Goal: Task Accomplishment & Management: Use online tool/utility

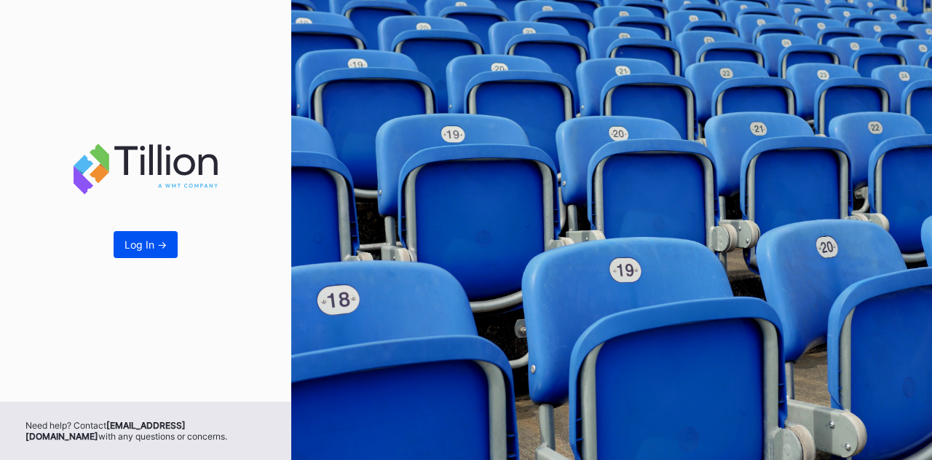
click at [137, 238] on div "Log In ->" at bounding box center [146, 244] width 42 height 12
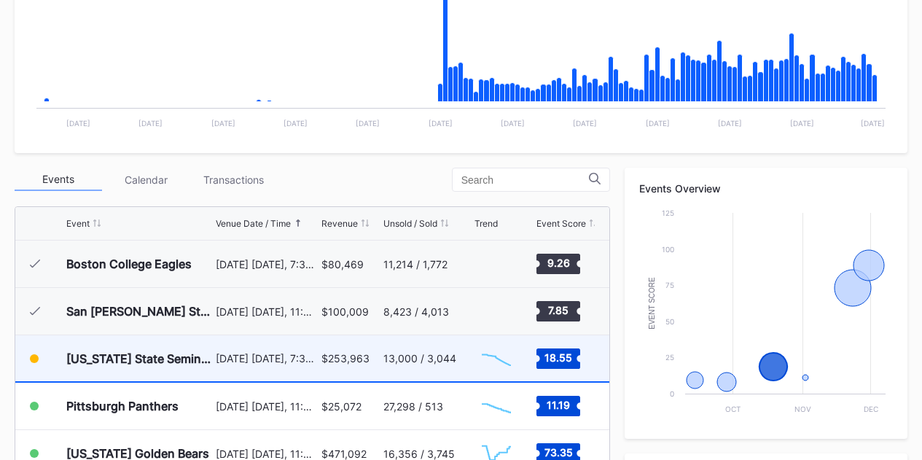
scroll to position [437, 0]
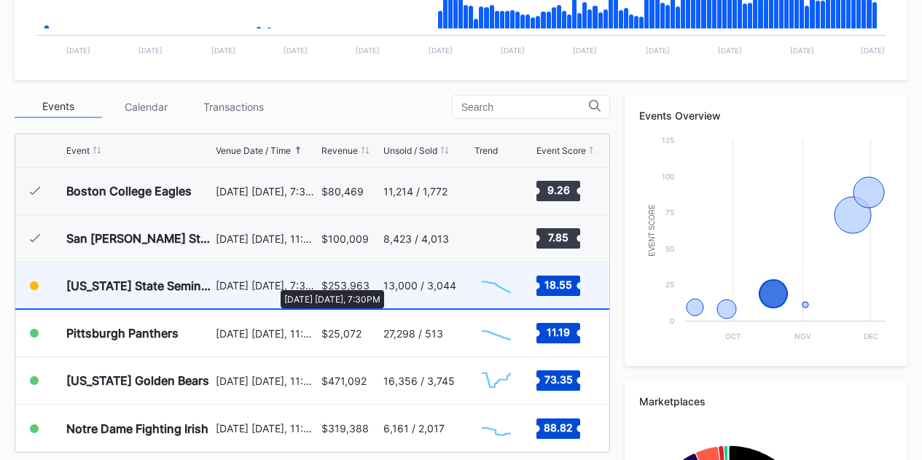
click at [260, 283] on div "[DATE] [DATE], 7:30PM" at bounding box center [267, 285] width 102 height 12
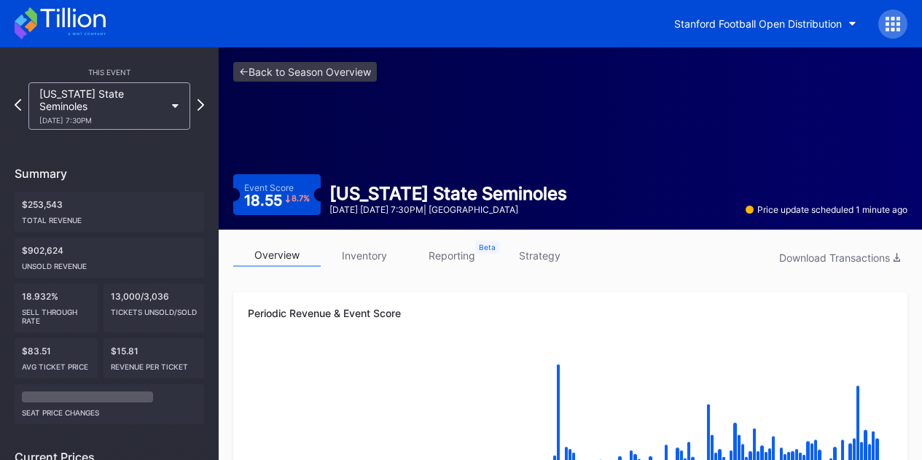
scroll to position [146, 0]
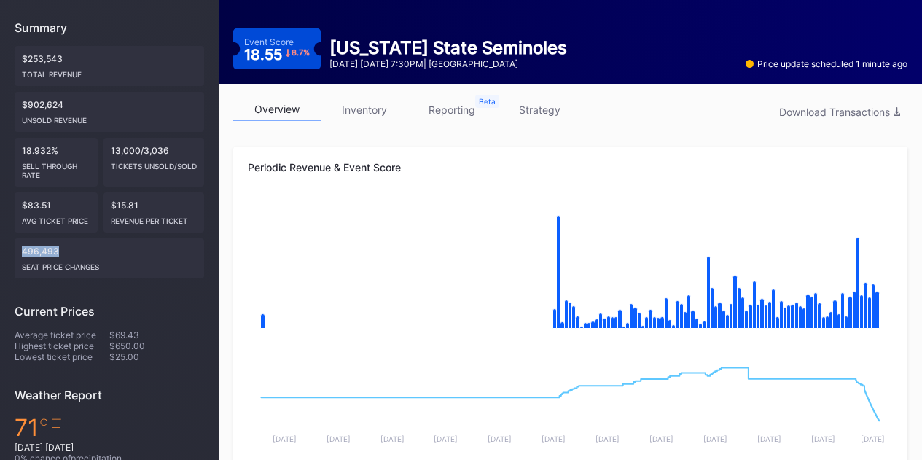
drag, startPoint x: 71, startPoint y: 239, endPoint x: 23, endPoint y: 235, distance: 47.6
click at [23, 238] on div "496,493 seat price changes" at bounding box center [109, 258] width 189 height 40
click at [62, 259] on div "496,493 seat price changes" at bounding box center [109, 258] width 189 height 40
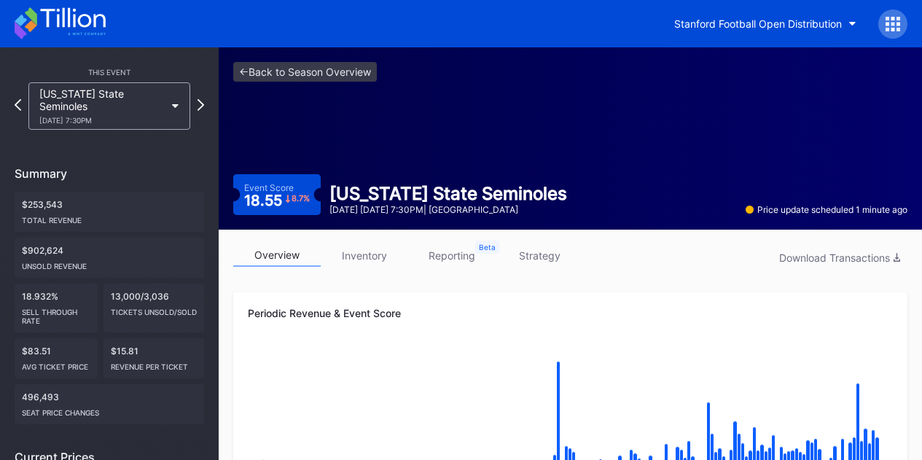
click at [553, 252] on link "strategy" at bounding box center [538, 255] width 87 height 23
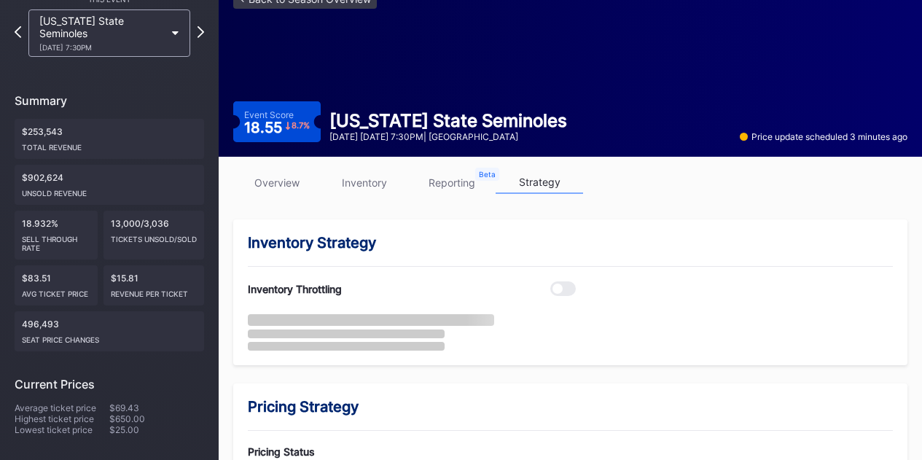
scroll to position [291, 0]
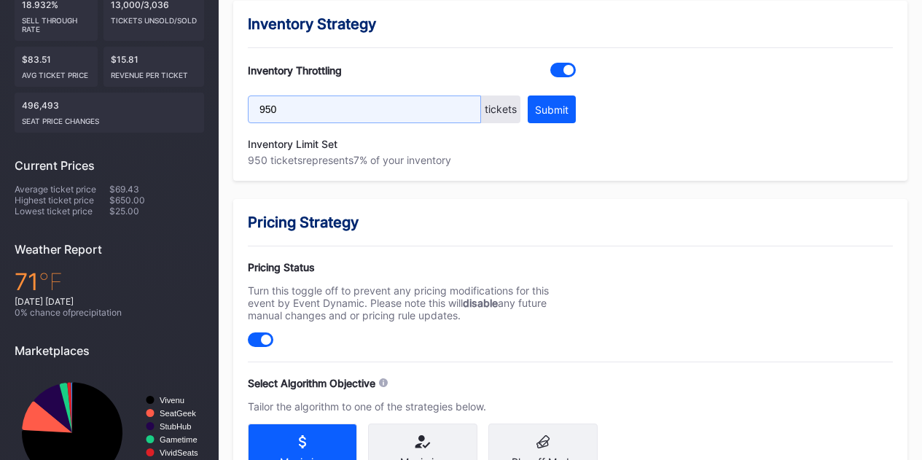
click at [280, 106] on input "950" at bounding box center [364, 109] width 233 height 28
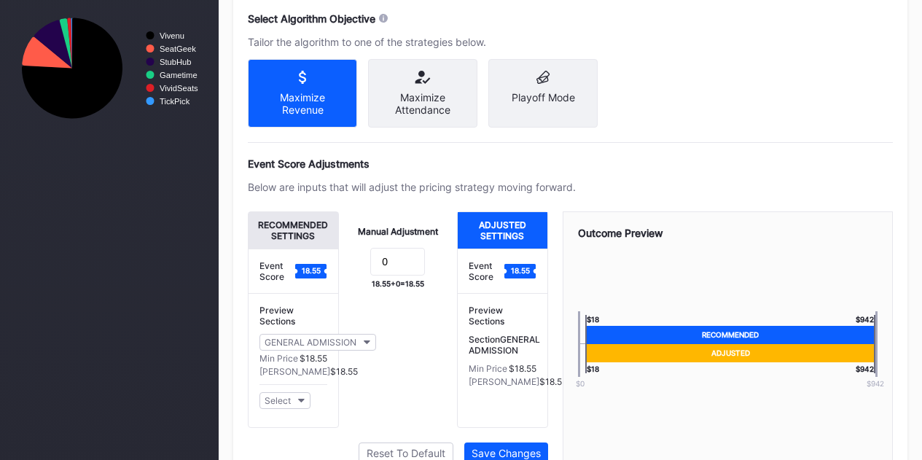
scroll to position [728, 0]
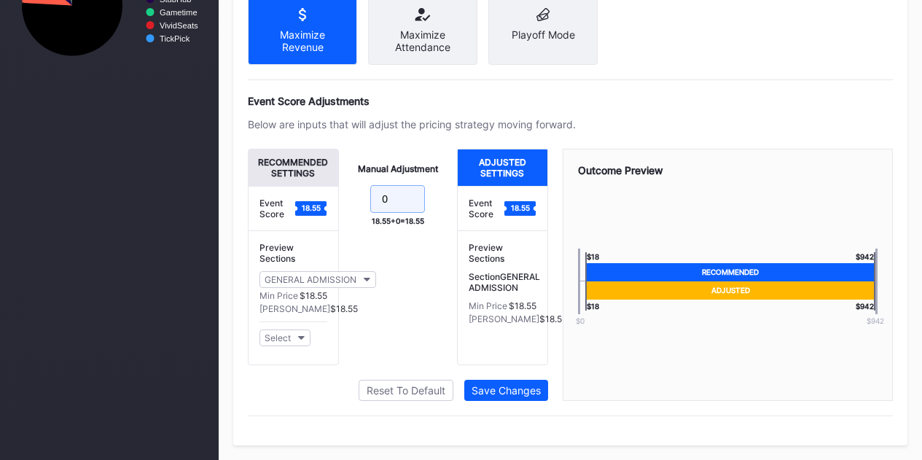
drag, startPoint x: 396, startPoint y: 201, endPoint x: 385, endPoint y: 201, distance: 10.9
click at [385, 201] on input "0" at bounding box center [397, 199] width 55 height 28
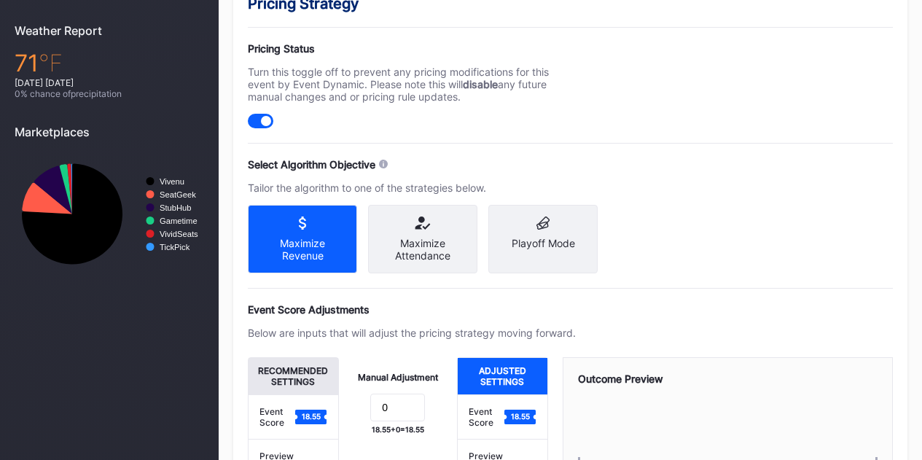
click at [435, 118] on div "Pricing Status Turn this toggle off to prevent any pricing modifications for th…" at bounding box center [412, 85] width 328 height 86
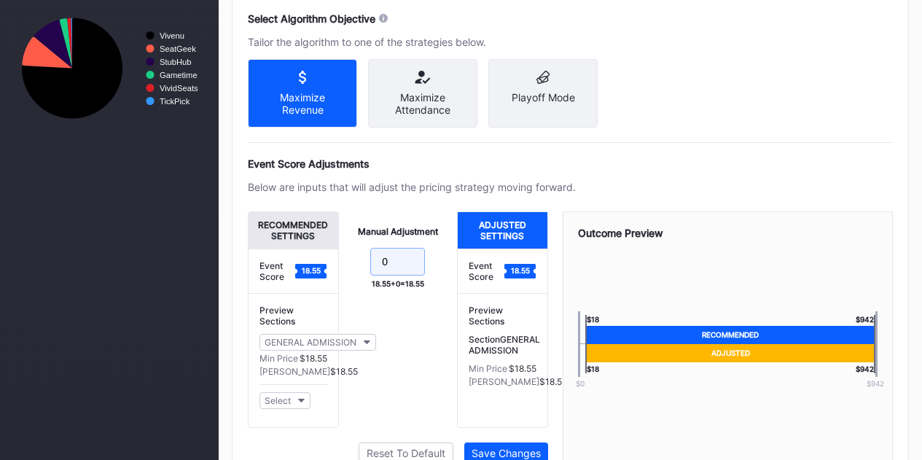
drag, startPoint x: 393, startPoint y: 272, endPoint x: 362, endPoint y: 272, distance: 30.6
click at [362, 272] on form "0" at bounding box center [398, 263] width 90 height 31
type input "5"
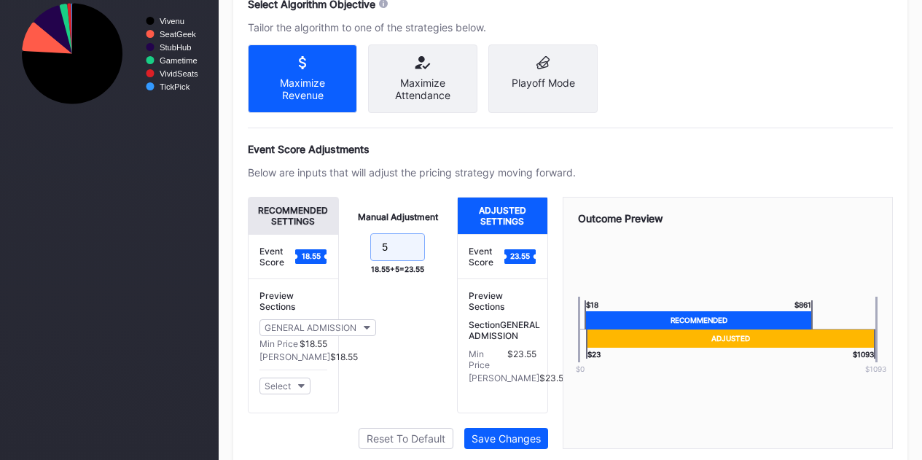
scroll to position [738, 0]
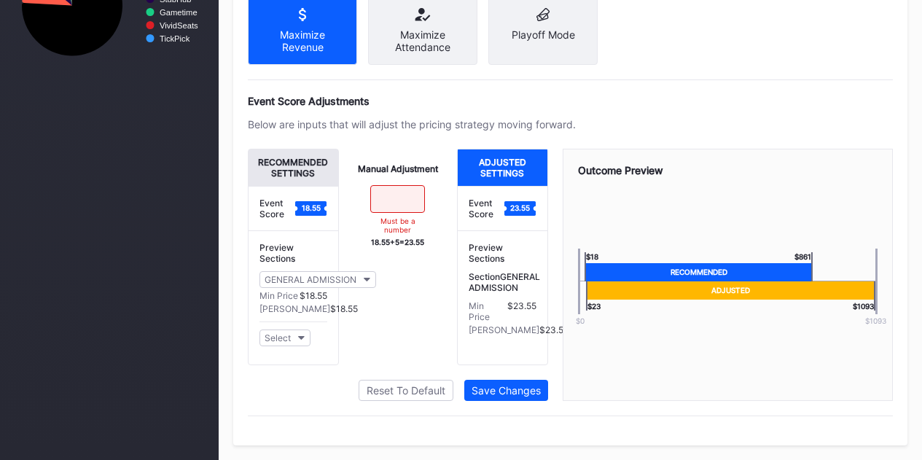
click at [396, 149] on div "Manual Adjustment Must be a number 18.55 + 5 = 23.55" at bounding box center [398, 257] width 119 height 216
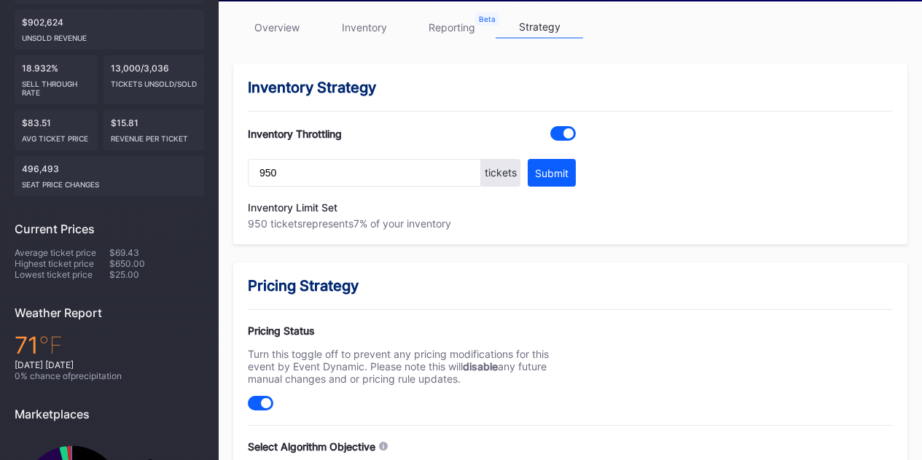
scroll to position [0, 0]
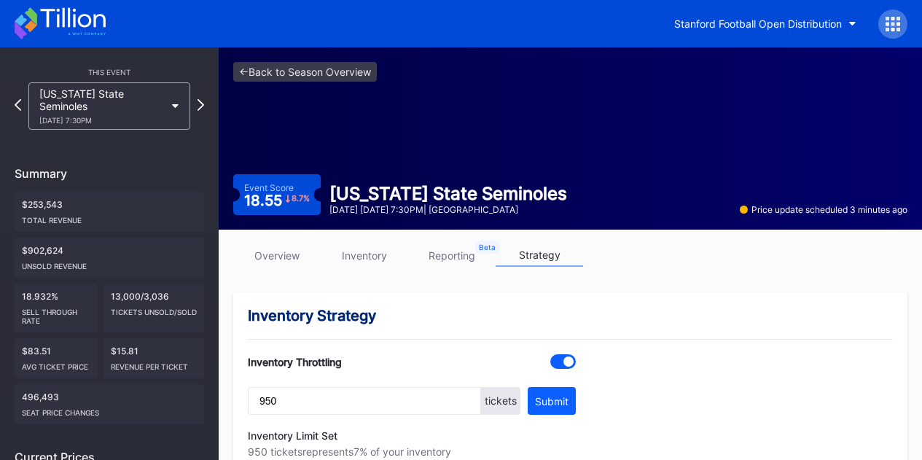
click at [370, 254] on link "inventory" at bounding box center [364, 255] width 87 height 23
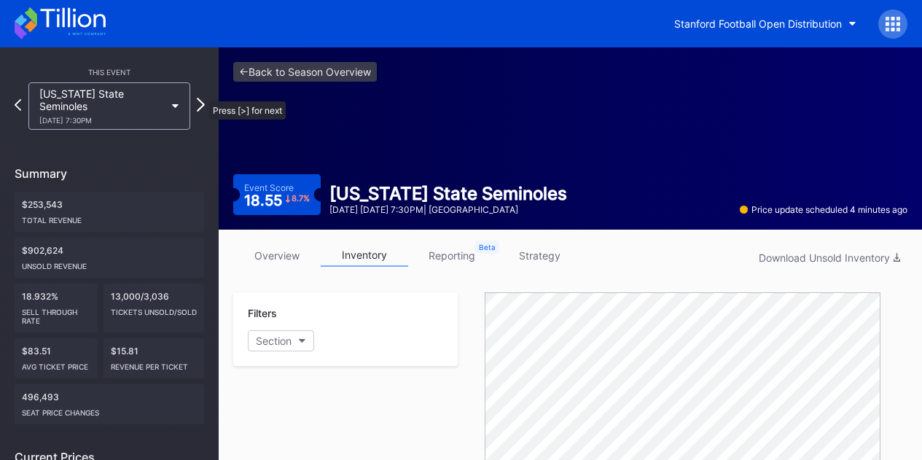
click at [204, 98] on icon at bounding box center [201, 105] width 8 height 14
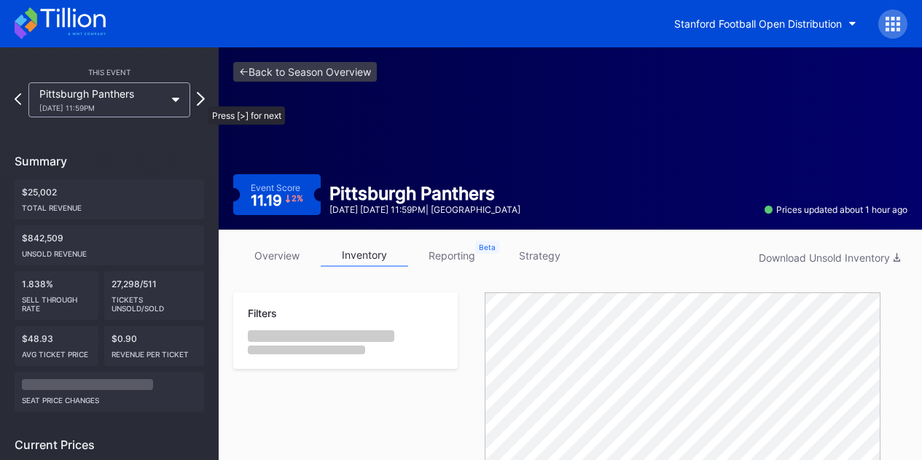
click at [201, 101] on icon at bounding box center [201, 99] width 8 height 14
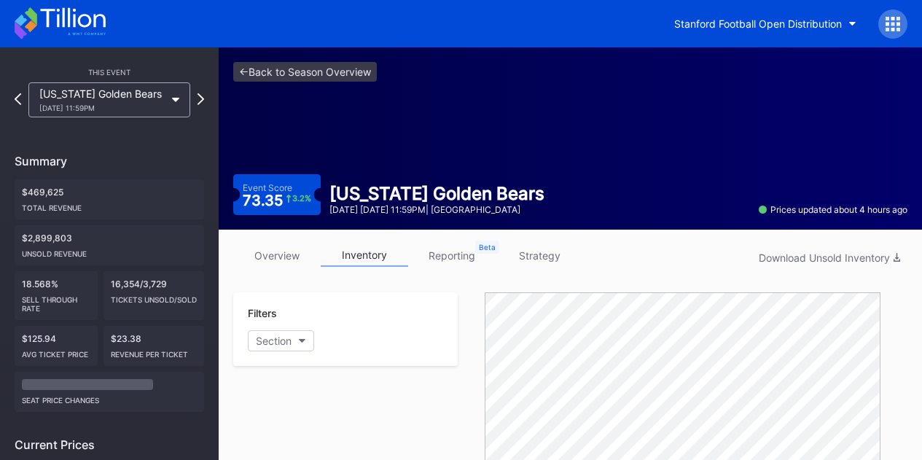
click at [284, 252] on link "overview" at bounding box center [276, 255] width 87 height 23
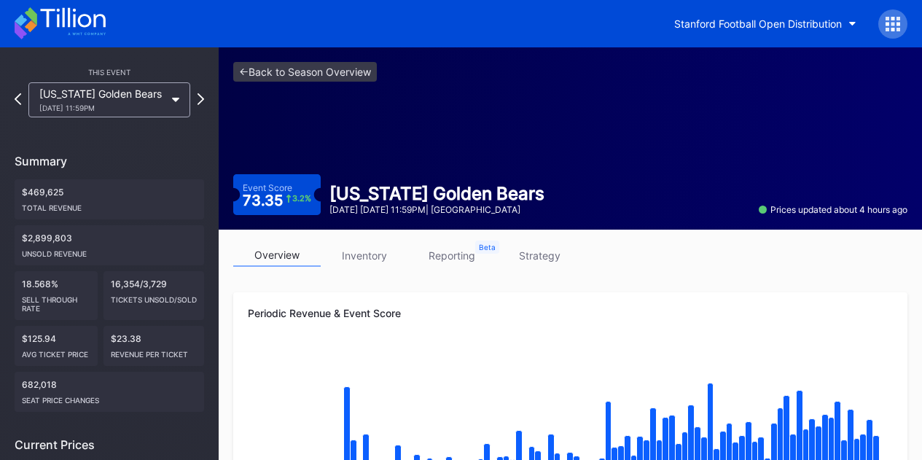
click at [78, 16] on icon at bounding box center [60, 23] width 91 height 32
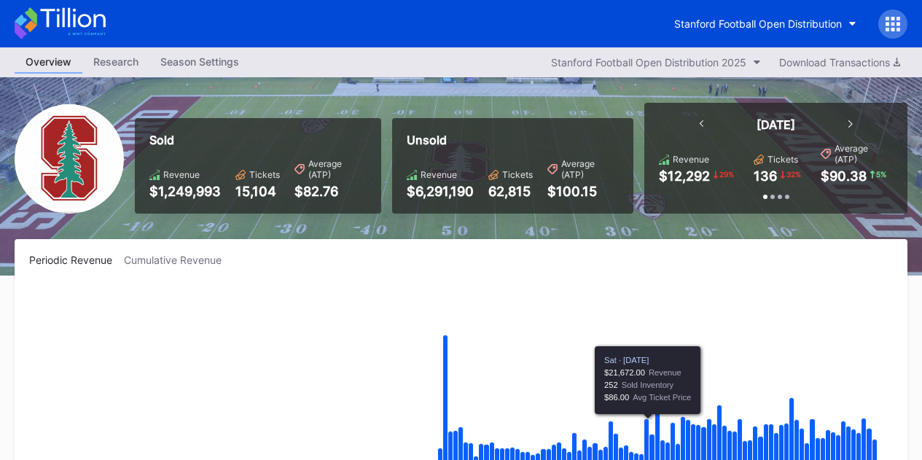
click at [250, 380] on rect "Chart title" at bounding box center [460, 393] width 863 height 219
